Goal: Find specific fact: Find specific fact

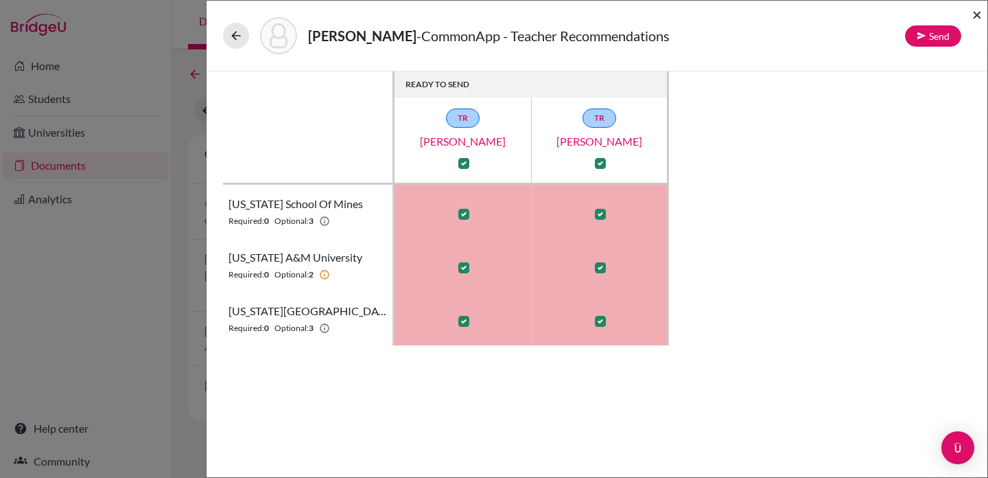
click at [977, 14] on span "×" at bounding box center [977, 14] width 10 height 20
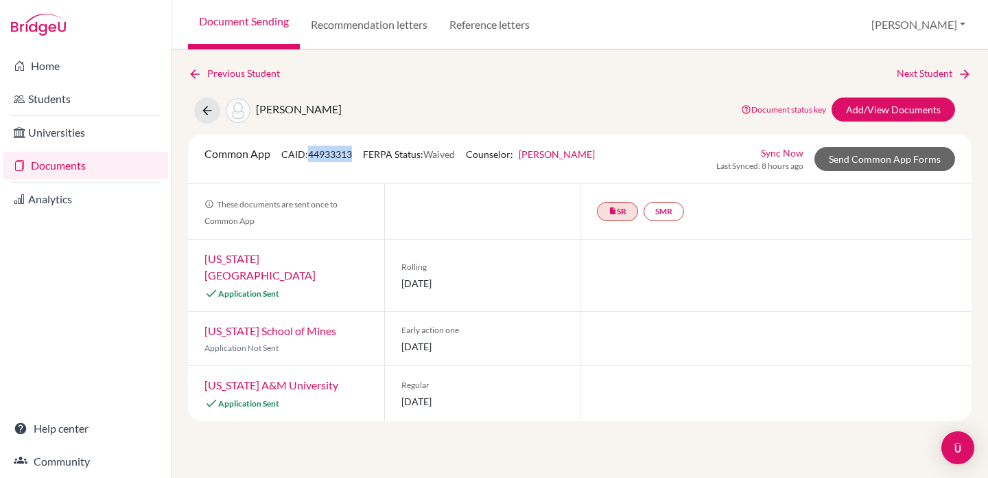
drag, startPoint x: 355, startPoint y: 154, endPoint x: 312, endPoint y: 154, distance: 43.2
click at [312, 154] on span "CAID: 44933313" at bounding box center [316, 154] width 71 height 12
copy span "44933313"
click at [924, 19] on button "[PERSON_NAME]" at bounding box center [918, 25] width 106 height 26
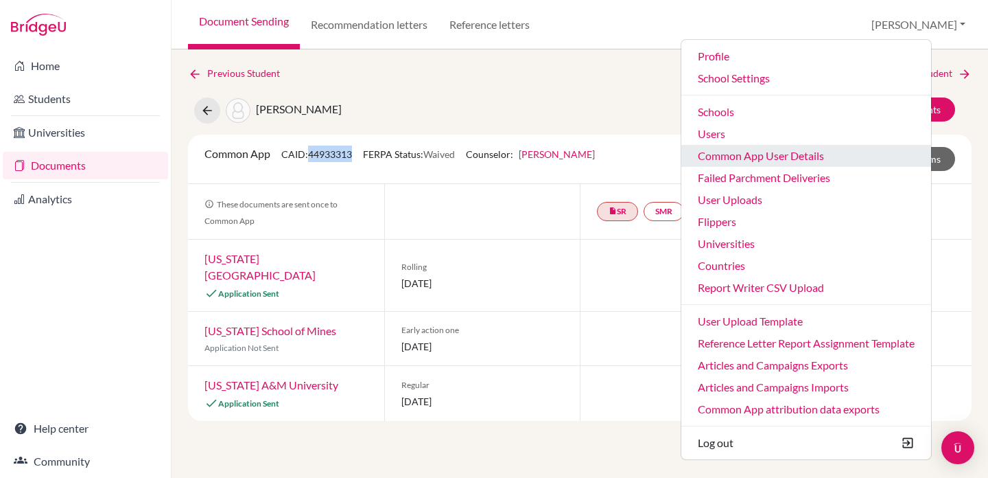
click at [814, 158] on link "Common App User Details" at bounding box center [806, 156] width 250 height 22
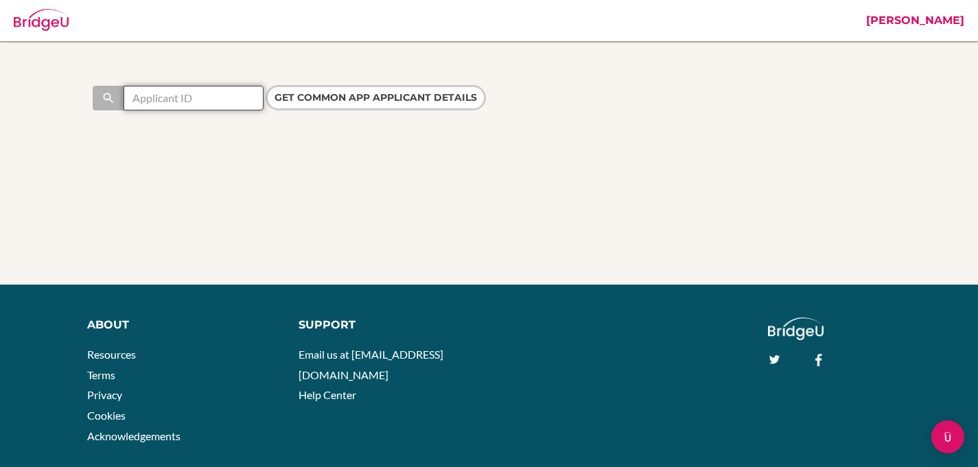
click at [197, 102] on input "text" at bounding box center [194, 98] width 140 height 25
paste input "44933313"
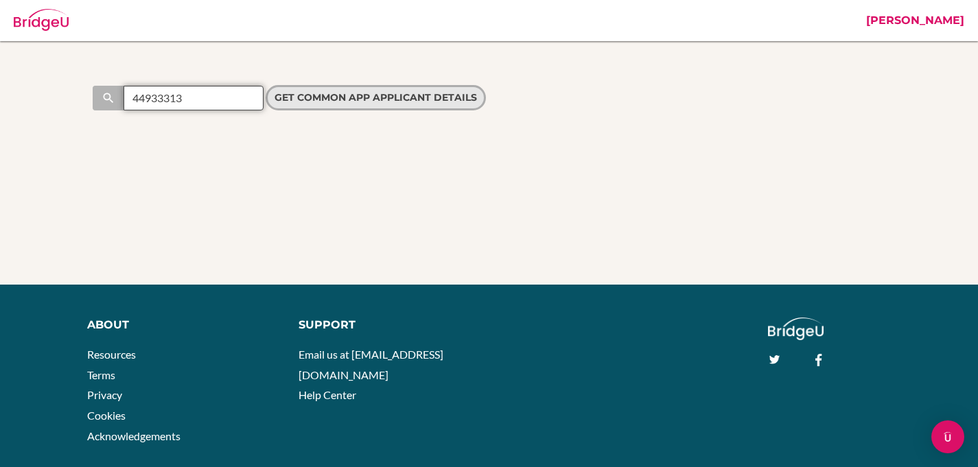
type input "44933313"
click at [319, 97] on input "Get Common App applicant details" at bounding box center [376, 97] width 220 height 25
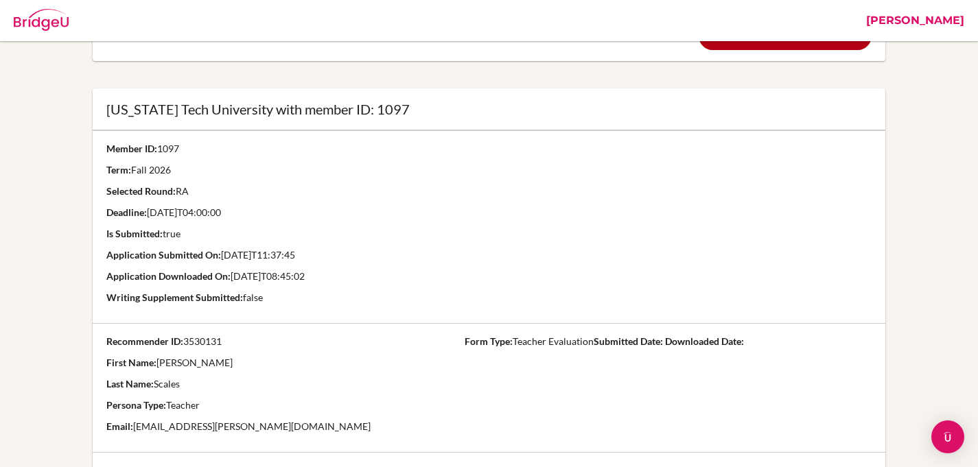
scroll to position [978, 0]
